Goal: Task Accomplishment & Management: Manage account settings

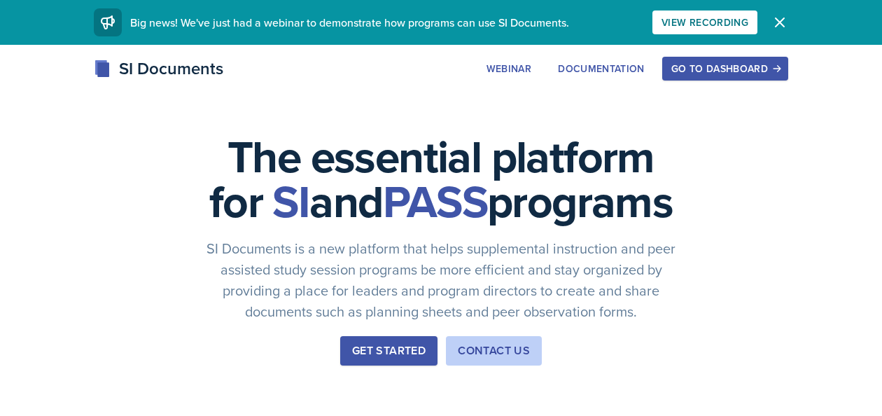
click at [735, 63] on div "Go to Dashboard" at bounding box center [725, 68] width 108 height 11
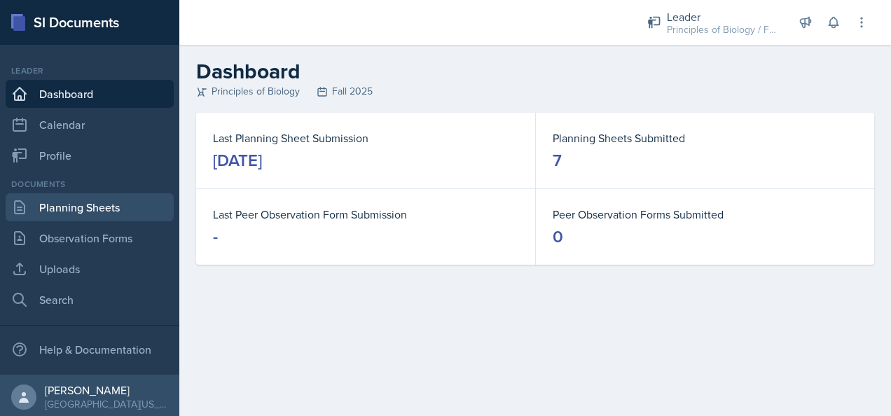
click at [77, 204] on link "Planning Sheets" at bounding box center [90, 207] width 168 height 28
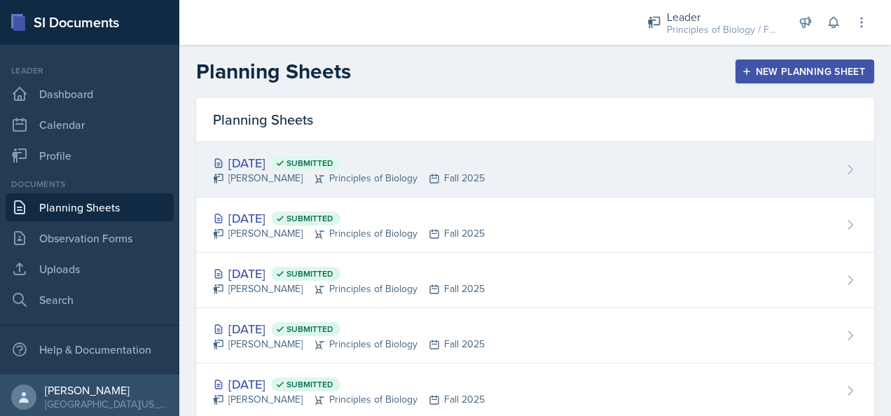
click at [414, 164] on div "[DATE] Submitted" at bounding box center [349, 162] width 272 height 19
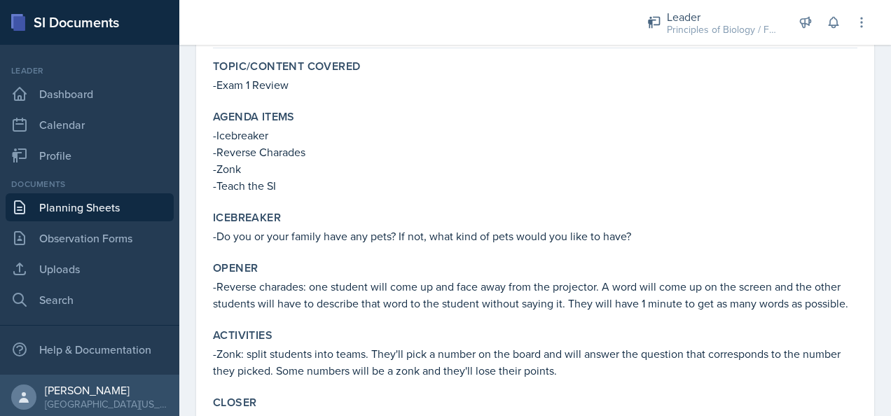
scroll to position [123, 0]
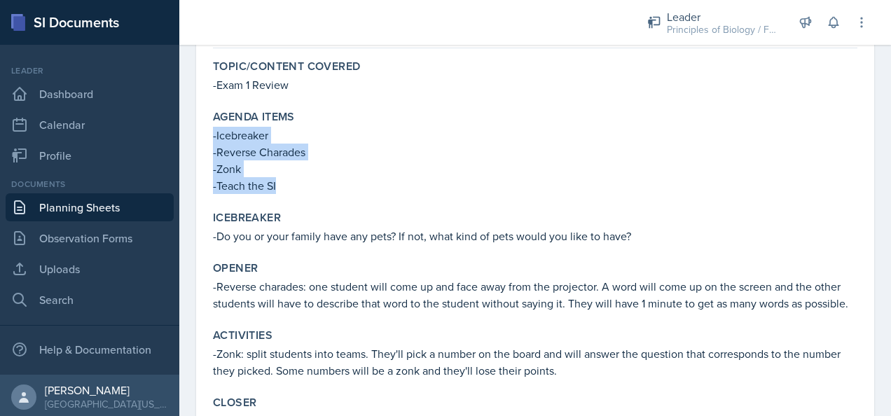
drag, startPoint x: 277, startPoint y: 185, endPoint x: 202, endPoint y: 136, distance: 89.5
click at [202, 136] on div "[DATE] Submitted [PERSON_NAME] Principles of Biology Fall 2025 Edit Delete View…" at bounding box center [535, 228] width 678 height 482
copy div "-Icebreaker -Reverse Charades -Zonk -Teach the SI"
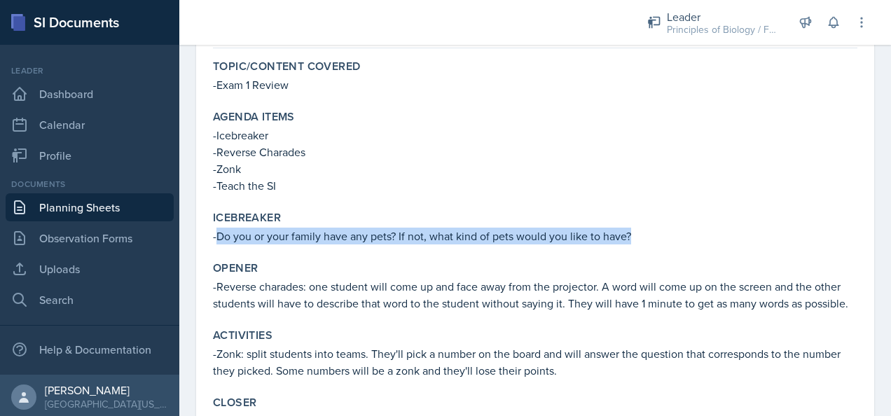
drag, startPoint x: 629, startPoint y: 234, endPoint x: 218, endPoint y: 237, distance: 411.0
click at [218, 237] on p "-Do you or your family have any pets? If not, what kind of pets would you like …" at bounding box center [535, 236] width 644 height 17
copy p "Do you or your family have any pets? If not, what kind of pets would you like t…"
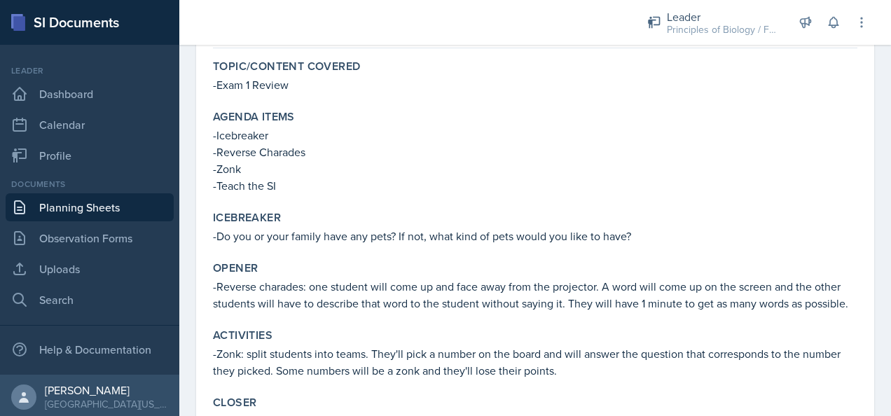
click at [461, 162] on p "-Zonk" at bounding box center [535, 168] width 644 height 17
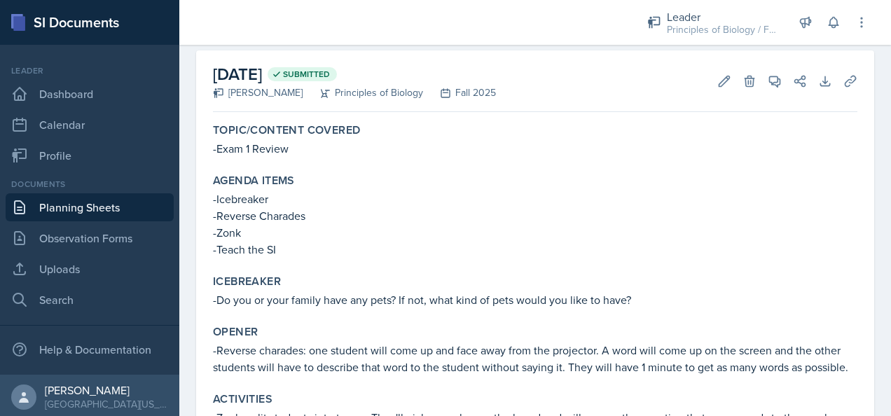
scroll to position [0, 0]
